Goal: Browse casually

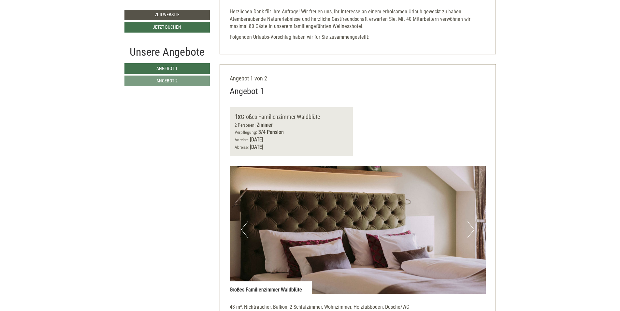
scroll to position [399, 0]
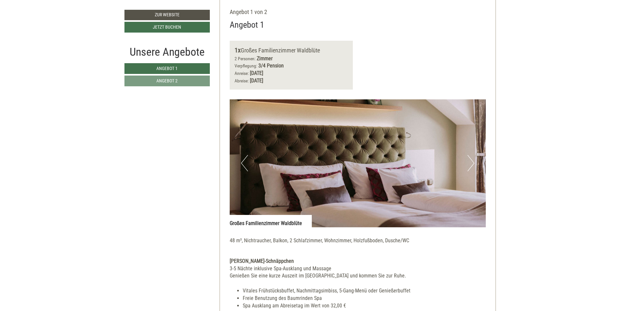
click at [470, 157] on button "Next" at bounding box center [471, 163] width 7 height 16
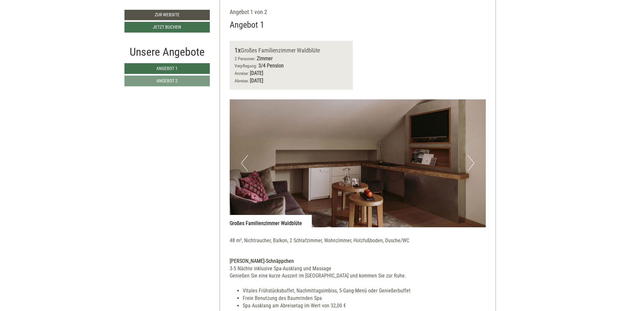
click at [470, 157] on button "Next" at bounding box center [471, 163] width 7 height 16
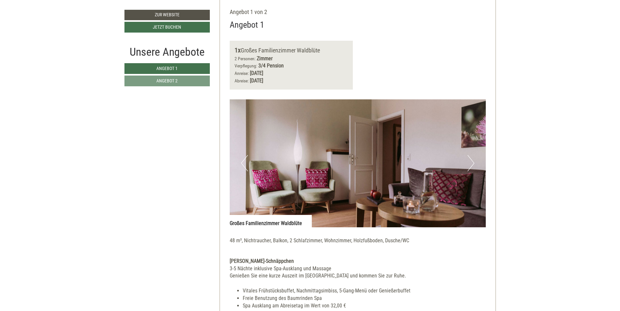
click at [473, 164] on button "Next" at bounding box center [471, 163] width 7 height 16
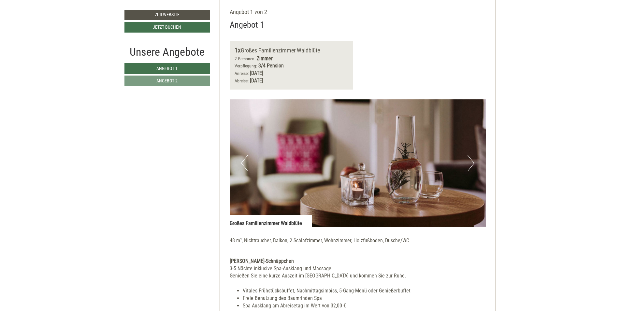
click at [473, 164] on button "Next" at bounding box center [471, 163] width 7 height 16
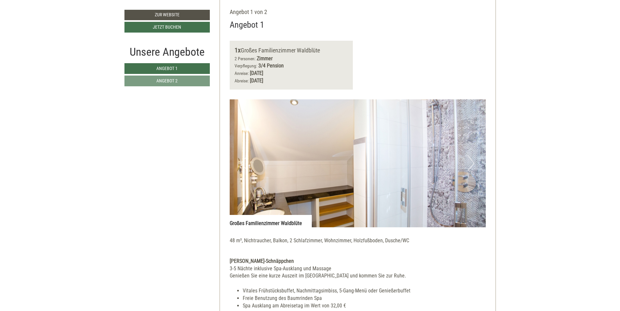
click at [473, 164] on button "Next" at bounding box center [471, 163] width 7 height 16
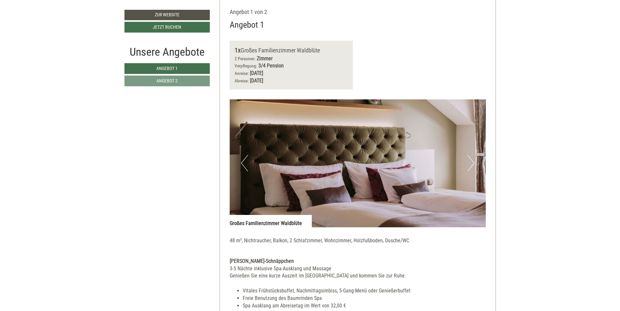
click at [473, 164] on button "Next" at bounding box center [471, 163] width 7 height 16
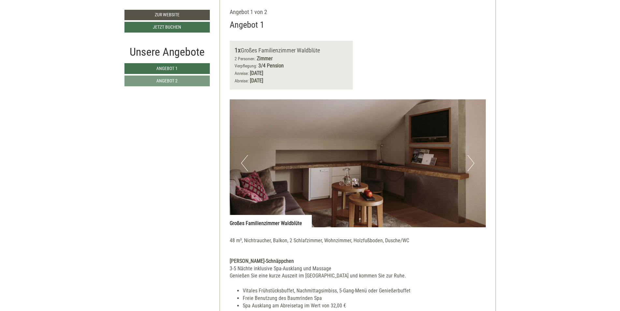
click at [473, 164] on button "Next" at bounding box center [471, 163] width 7 height 16
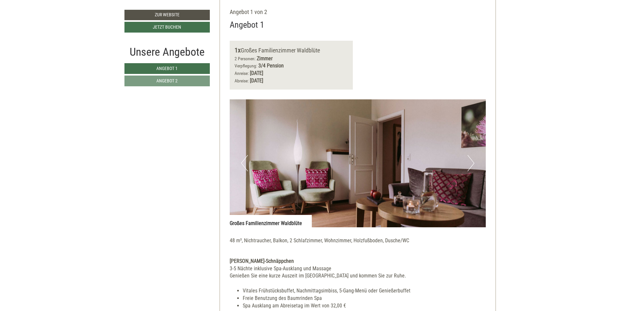
click at [473, 164] on button "Next" at bounding box center [471, 163] width 7 height 16
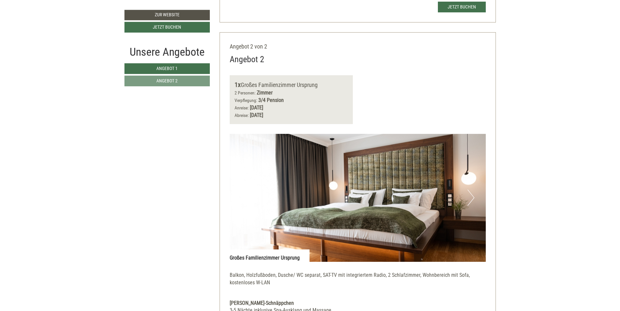
scroll to position [831, 0]
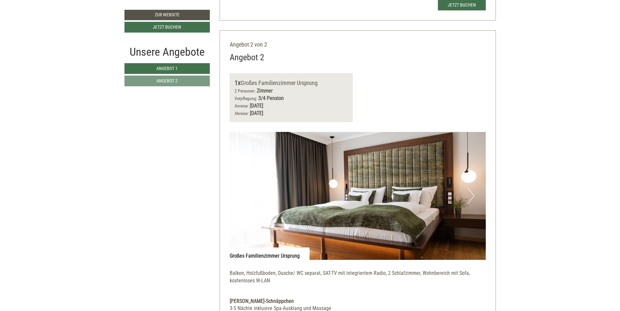
click at [467, 195] on img at bounding box center [358, 196] width 256 height 128
click at [474, 192] on button "Next" at bounding box center [471, 196] width 7 height 16
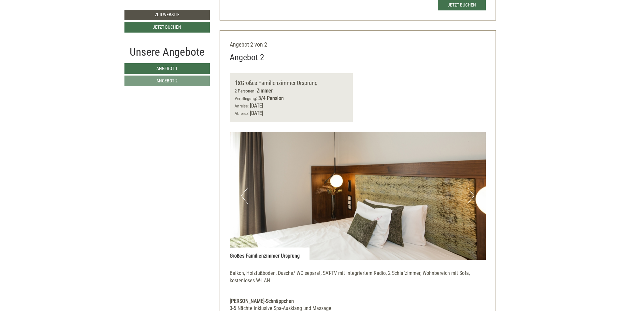
click at [474, 192] on button "Next" at bounding box center [471, 196] width 7 height 16
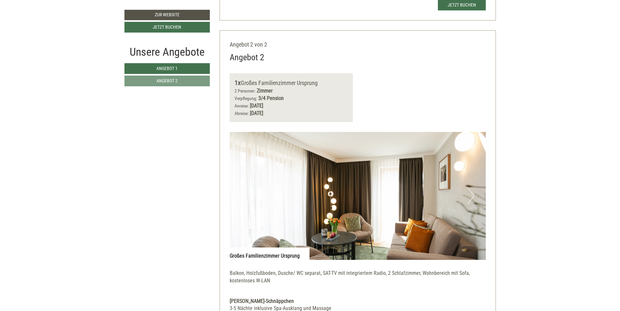
click at [474, 192] on button "Next" at bounding box center [471, 196] width 7 height 16
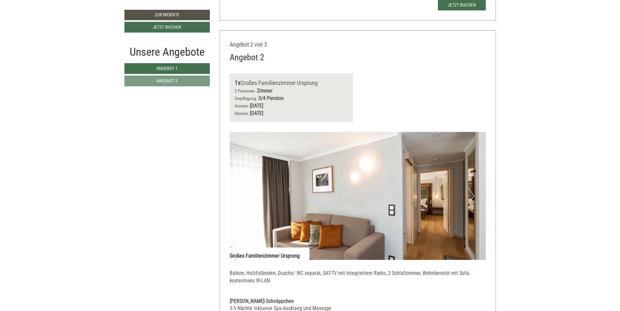
click at [474, 192] on button "Next" at bounding box center [471, 196] width 7 height 16
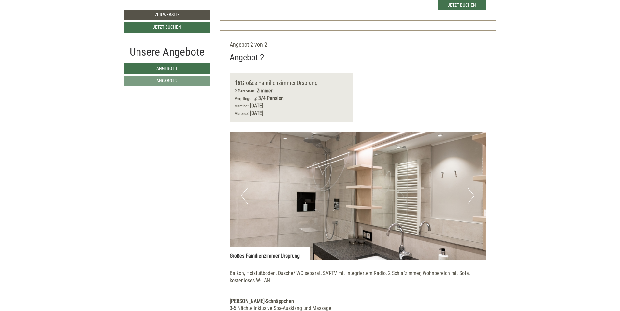
click at [474, 192] on button "Next" at bounding box center [471, 196] width 7 height 16
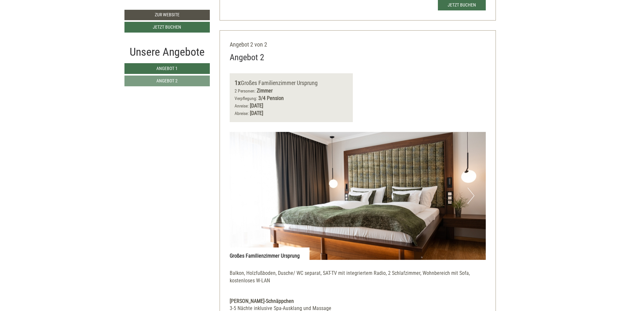
click at [474, 192] on button "Next" at bounding box center [471, 196] width 7 height 16
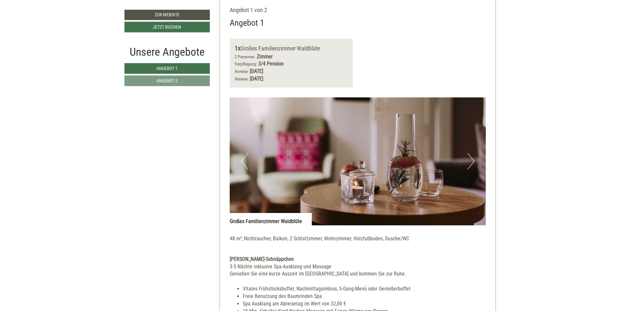
scroll to position [465, 0]
